Goal: Task Accomplishment & Management: Complete application form

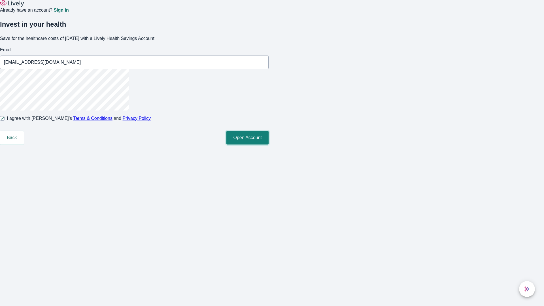
click at [268, 144] on button "Open Account" at bounding box center [247, 138] width 42 height 14
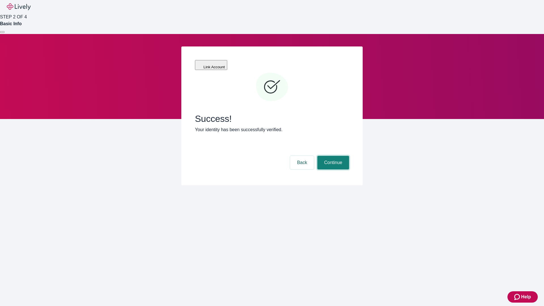
click at [332, 156] on button "Continue" at bounding box center [333, 163] width 32 height 14
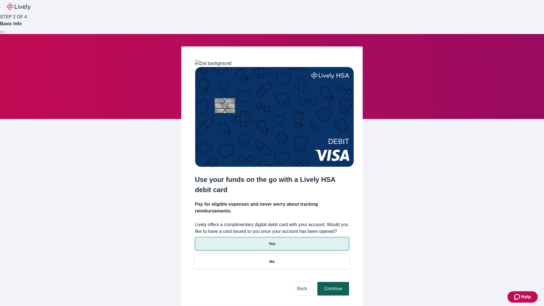
click at [272, 241] on p "Yes" at bounding box center [271, 244] width 7 height 6
click at [332, 282] on button "Continue" at bounding box center [333, 289] width 32 height 14
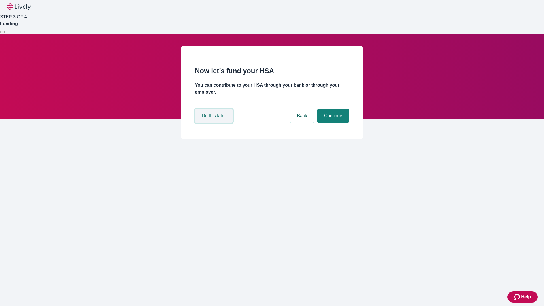
click at [214, 123] on button "Do this later" at bounding box center [214, 116] width 38 height 14
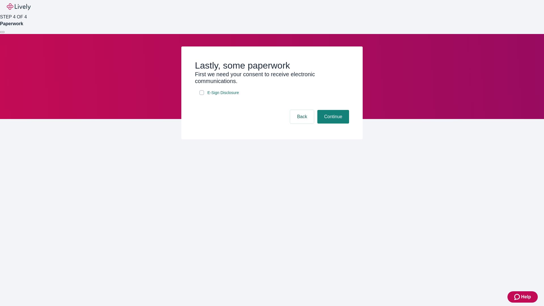
click at [202, 95] on input "E-Sign Disclosure" at bounding box center [201, 92] width 5 height 5
checkbox input "true"
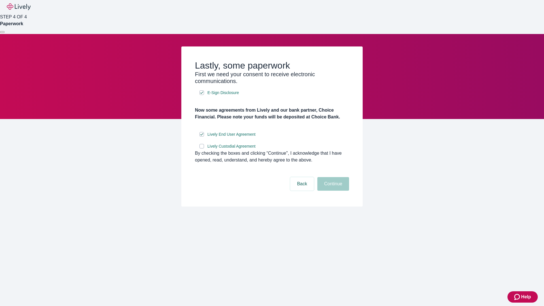
click at [202, 148] on input "Lively Custodial Agreement" at bounding box center [201, 146] width 5 height 5
checkbox input "true"
click at [332, 191] on button "Continue" at bounding box center [333, 184] width 32 height 14
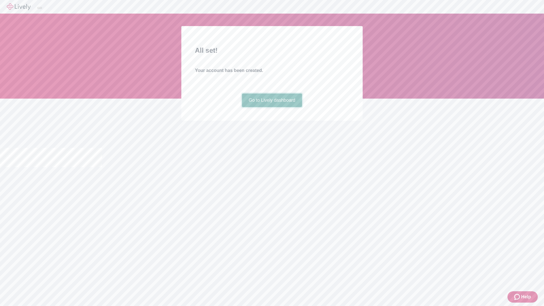
click at [272, 107] on link "Go to Lively dashboard" at bounding box center [272, 100] width 60 height 14
